Goal: Task Accomplishment & Management: Manage account settings

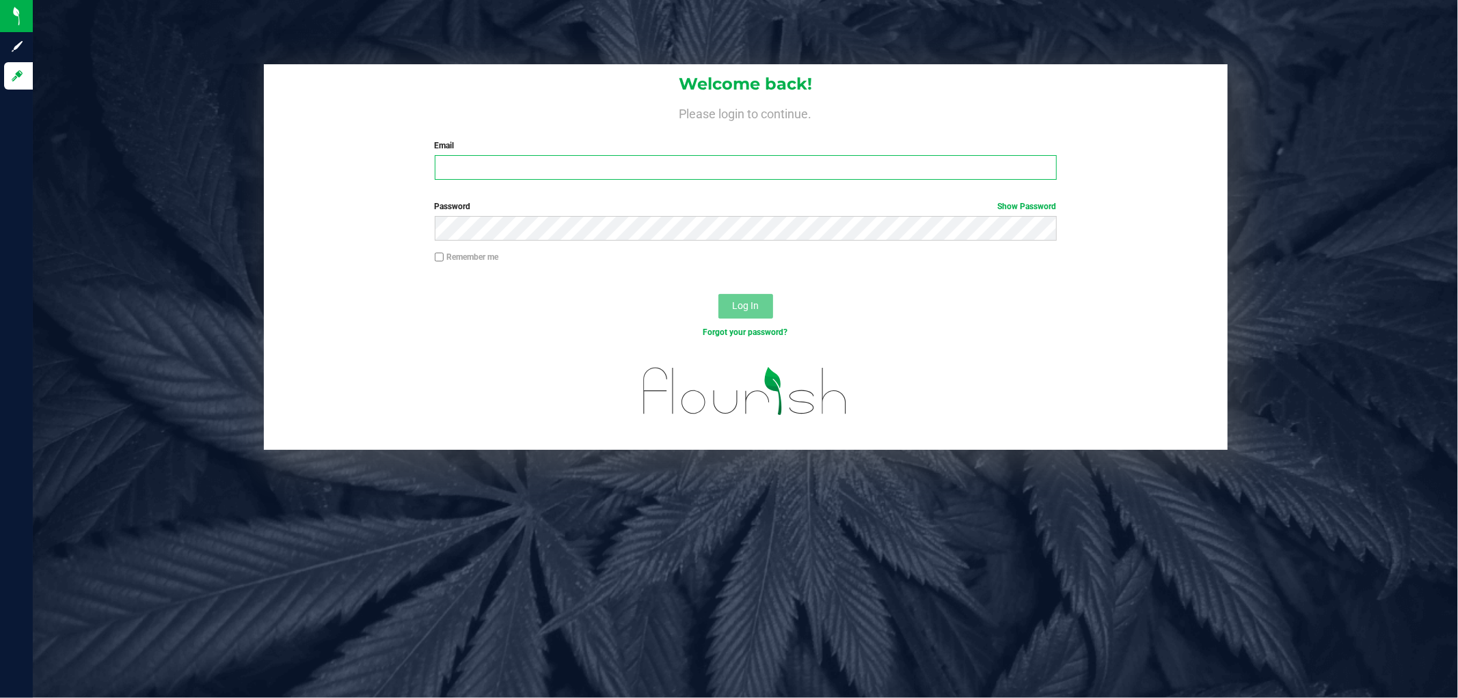
click at [474, 156] on input "Email" at bounding box center [746, 167] width 622 height 25
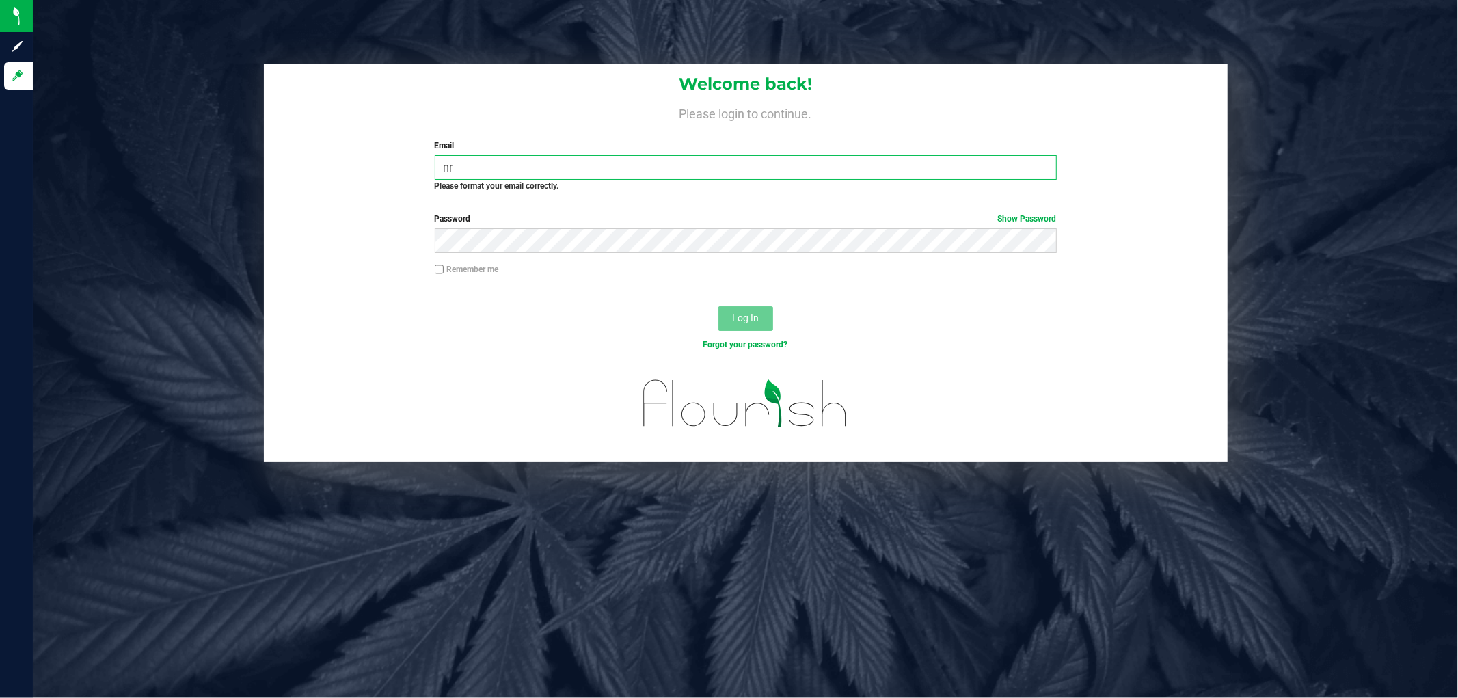
type input "n"
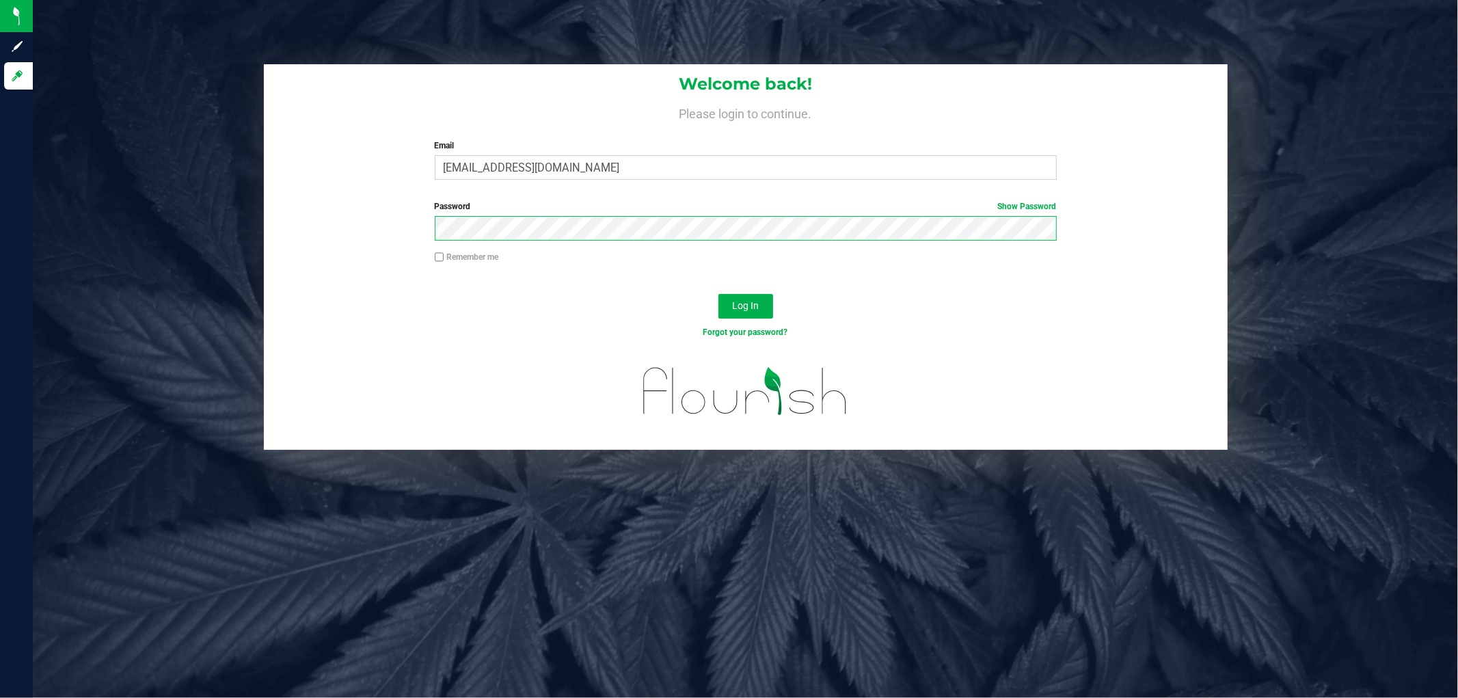
click at [719, 294] on button "Log In" at bounding box center [746, 306] width 55 height 25
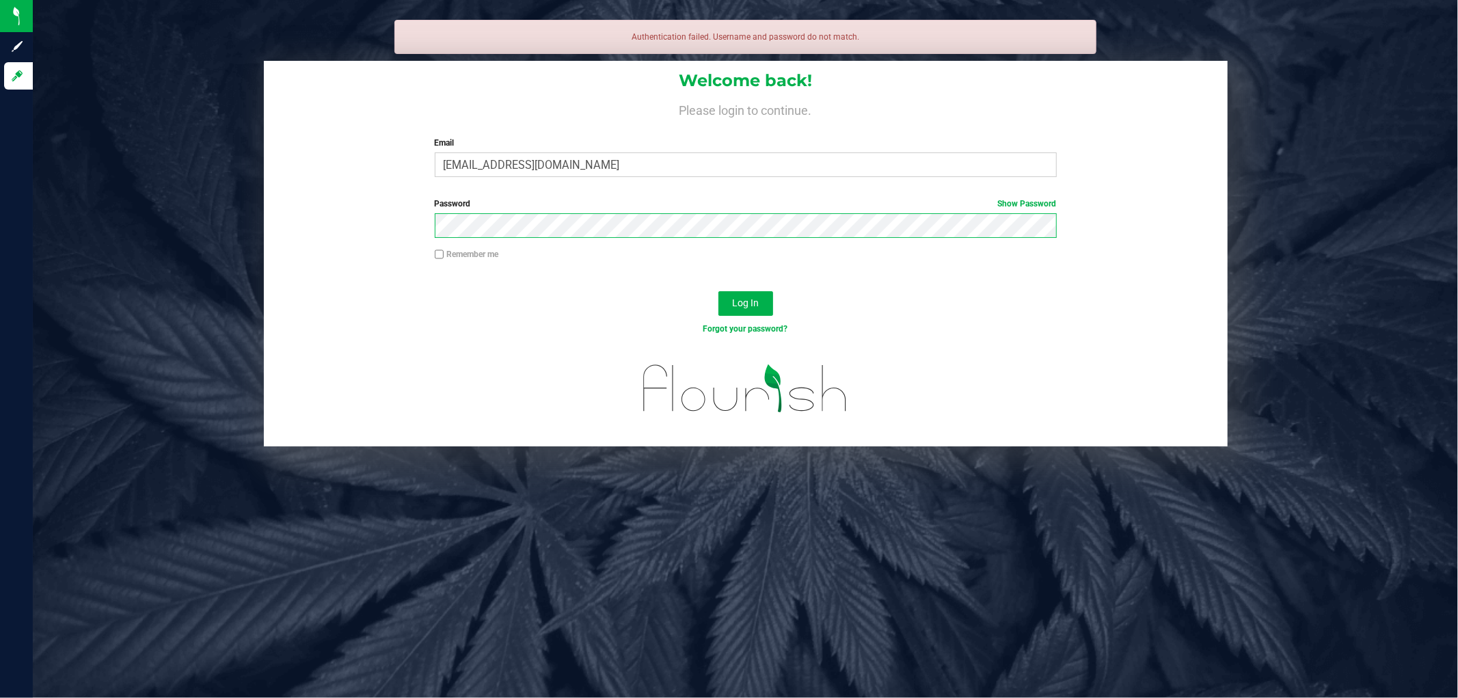
click at [719, 291] on button "Log In" at bounding box center [746, 303] width 55 height 25
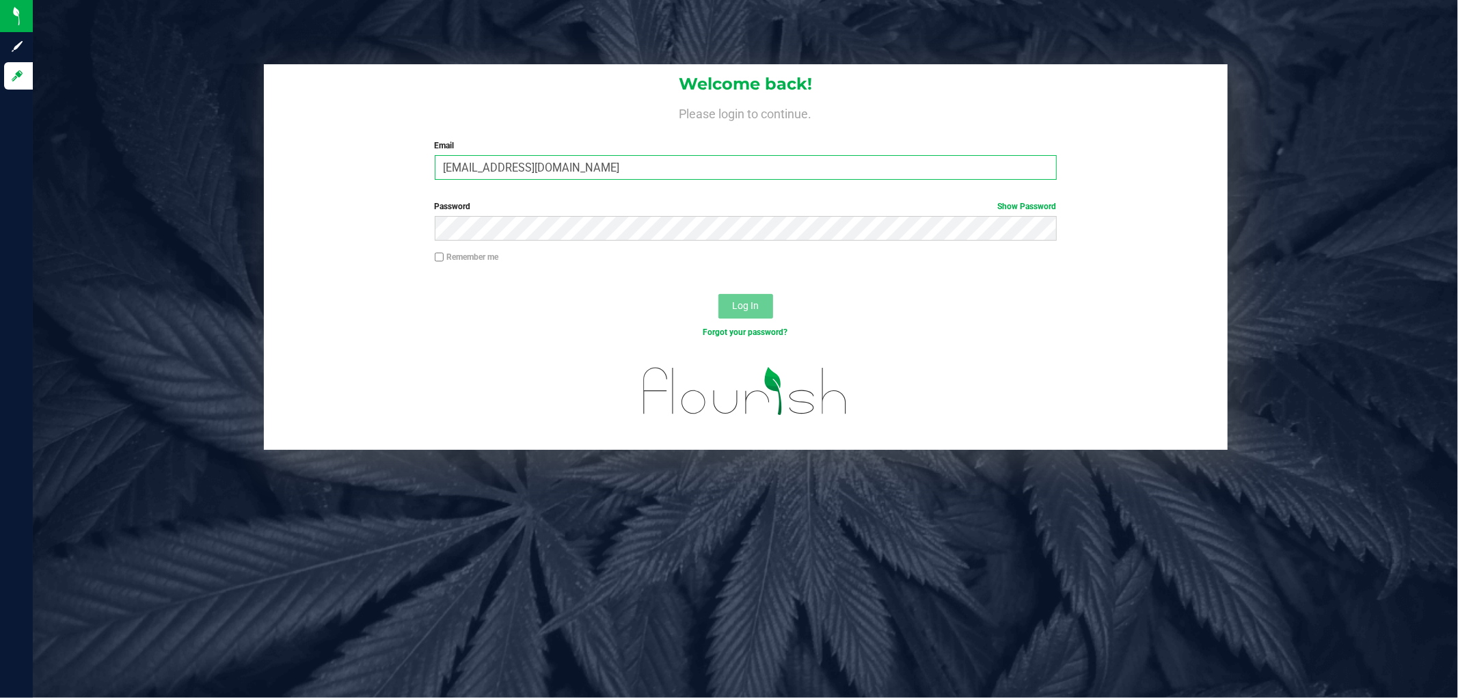
click at [441, 164] on input "[EMAIL_ADDRESS][DOMAIN_NAME]" at bounding box center [746, 167] width 622 height 25
type input "[EMAIL_ADDRESS][DOMAIN_NAME]"
click at [719, 294] on button "Log In" at bounding box center [746, 306] width 55 height 25
